Goal: Task Accomplishment & Management: Use online tool/utility

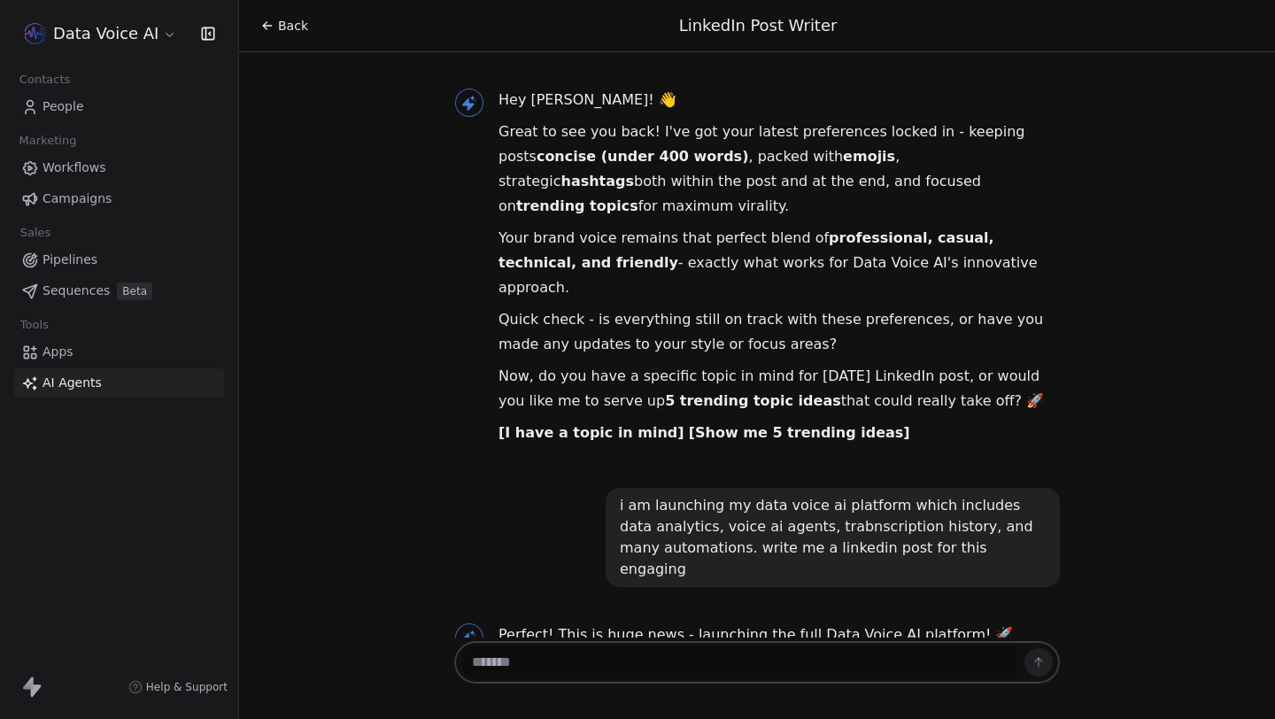
scroll to position [1208, 0]
